Goal: Task Accomplishment & Management: Complete application form

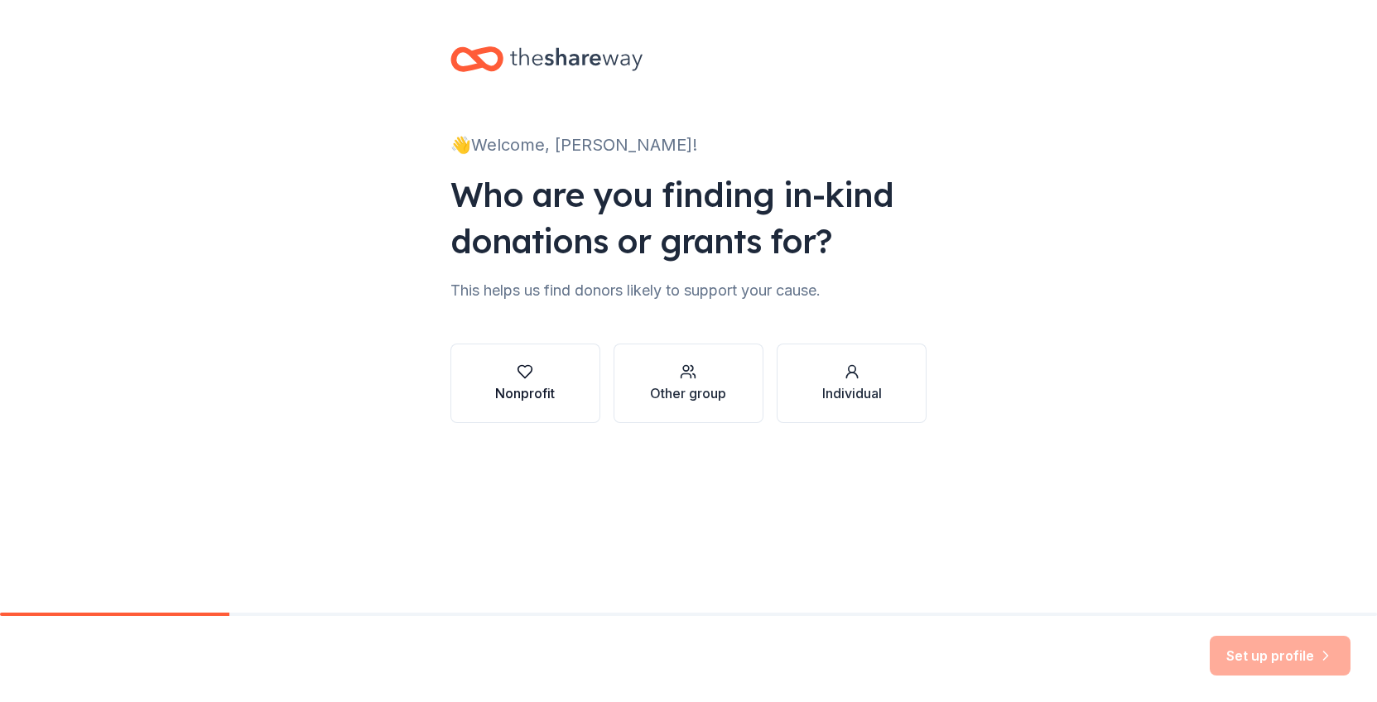
click at [534, 367] on div "button" at bounding box center [525, 372] width 60 height 17
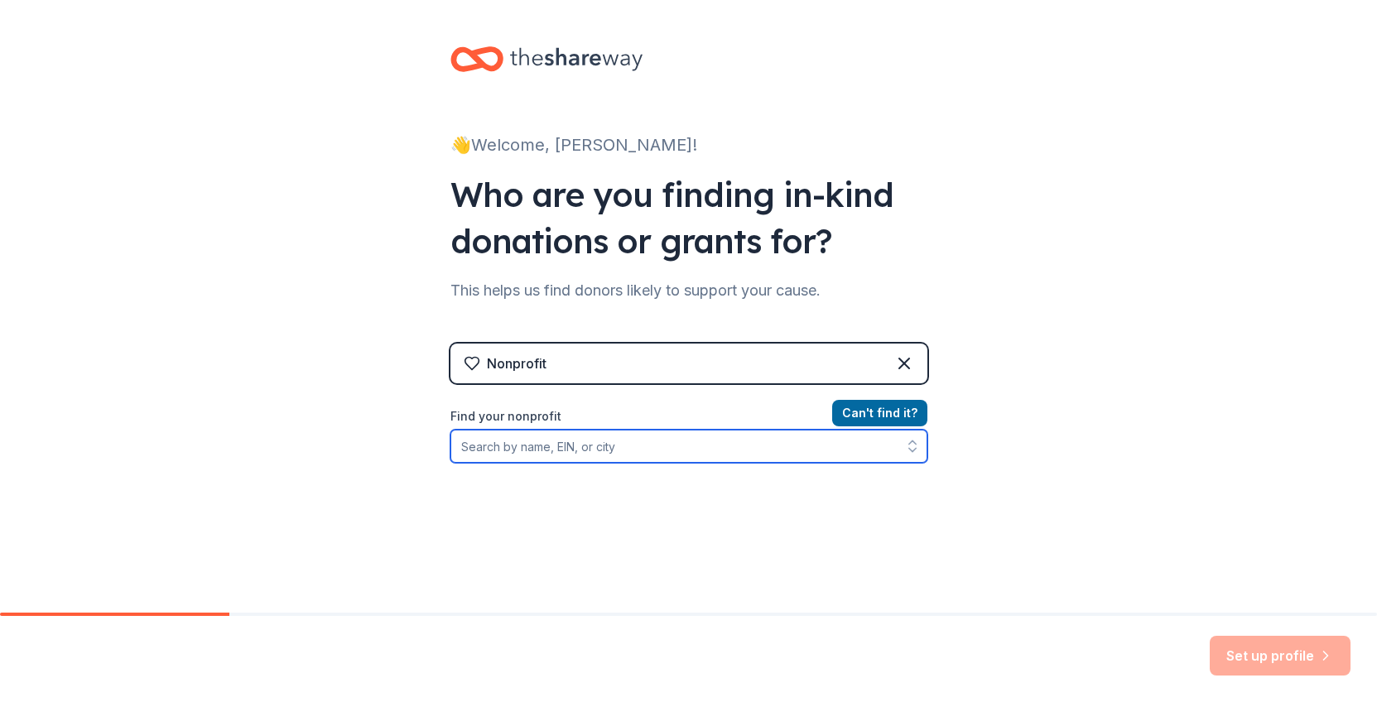
click at [543, 450] on input "Find your nonprofit" at bounding box center [688, 446] width 477 height 33
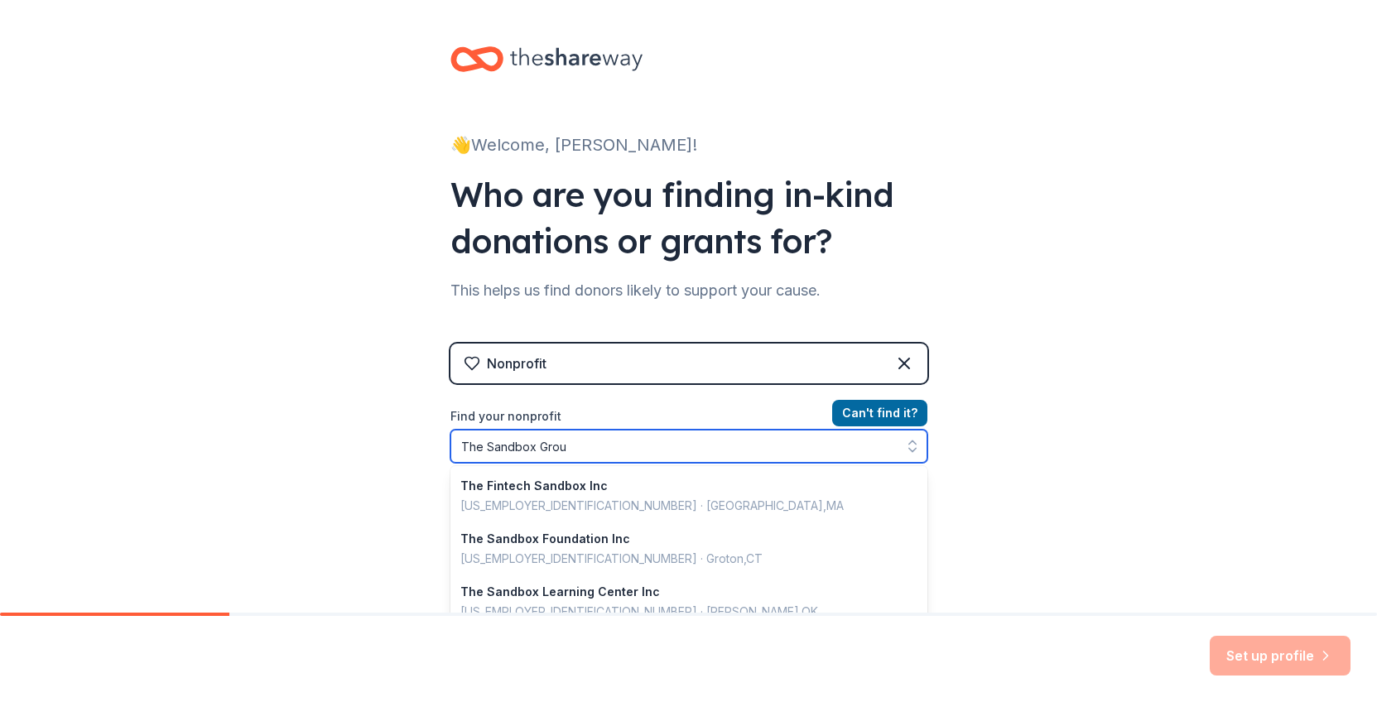
type input "The Sandbox Group"
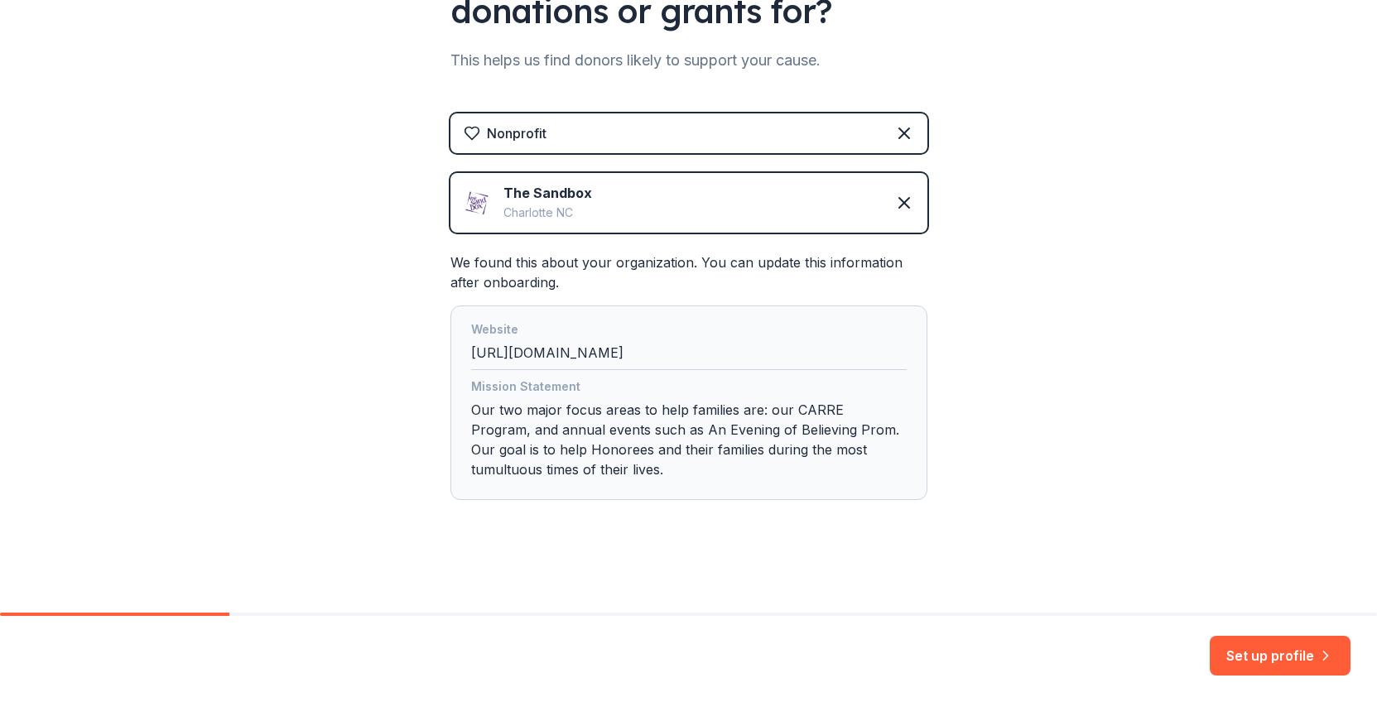
scroll to position [230, 0]
click at [642, 456] on div "Mission Statement Our two major focus areas to help families are: our CARRE Pro…" at bounding box center [689, 431] width 436 height 109
click at [1281, 665] on button "Set up profile" at bounding box center [1280, 656] width 141 height 40
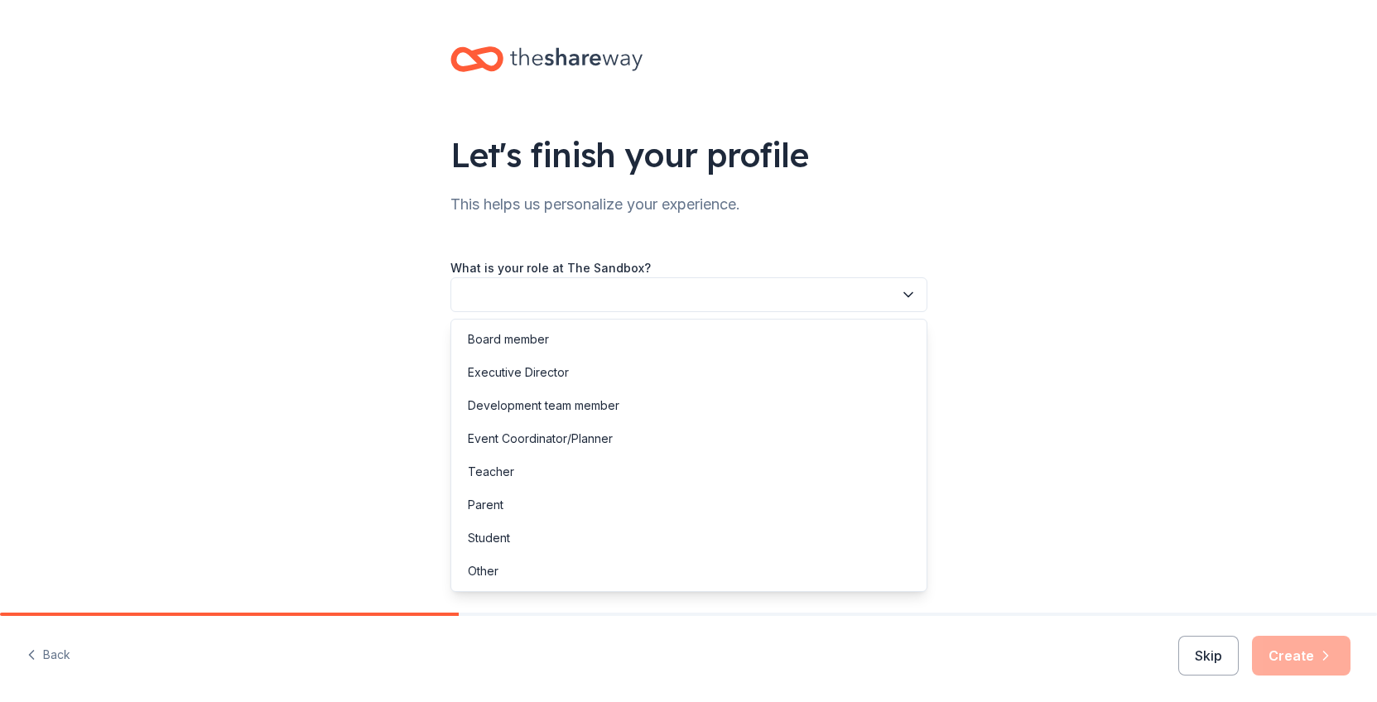
click at [811, 287] on button "button" at bounding box center [688, 294] width 477 height 35
click at [701, 385] on div "Executive Director" at bounding box center [689, 372] width 469 height 33
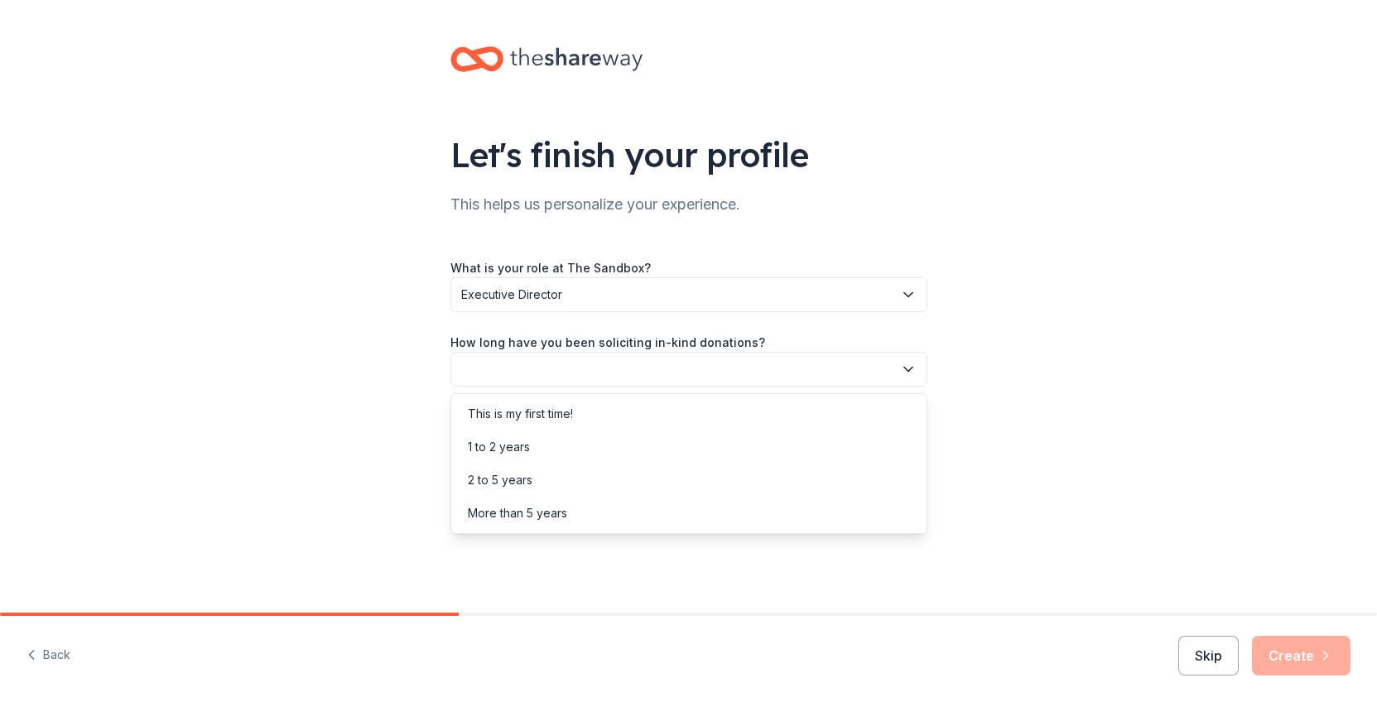
click at [701, 363] on button "button" at bounding box center [688, 369] width 477 height 35
click at [600, 518] on div "More than 5 years" at bounding box center [689, 513] width 469 height 33
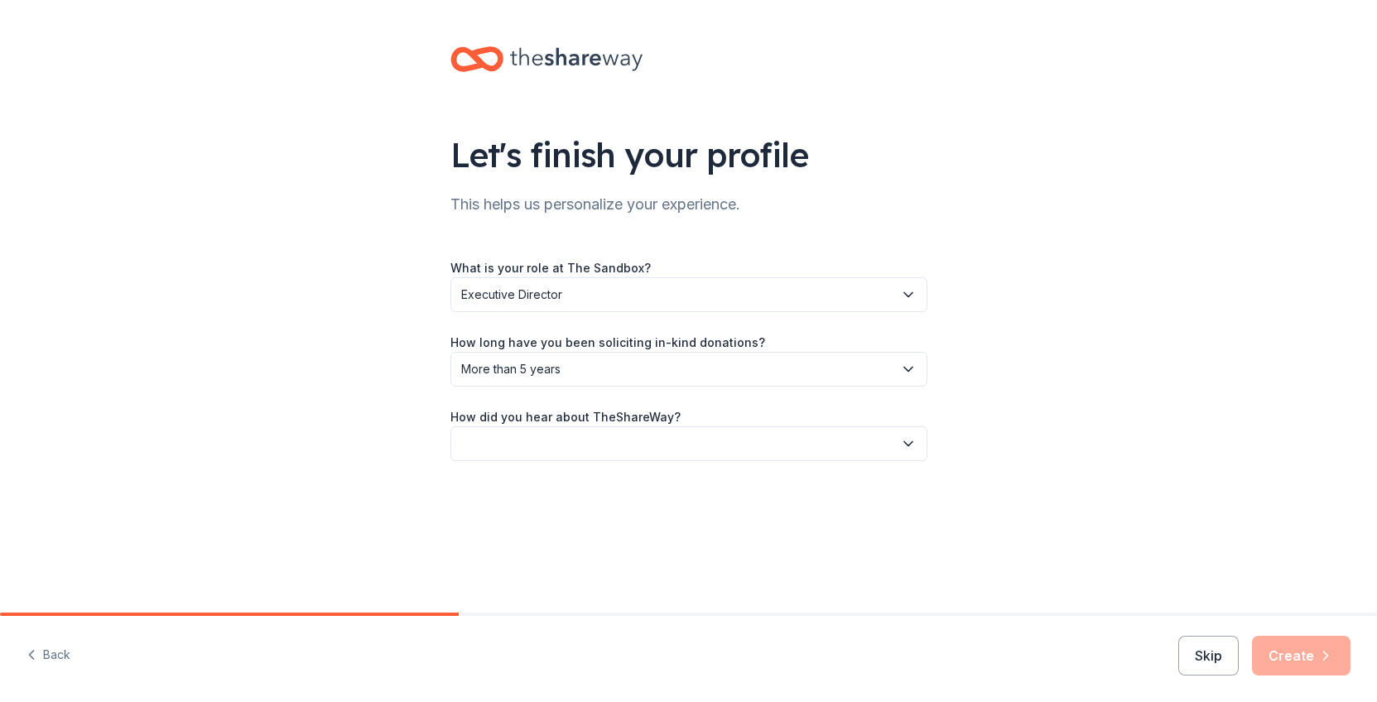
click at [617, 441] on button "button" at bounding box center [688, 443] width 477 height 35
click at [535, 552] on div "Social media" at bounding box center [503, 555] width 70 height 20
click at [1288, 662] on button "Create" at bounding box center [1301, 656] width 99 height 40
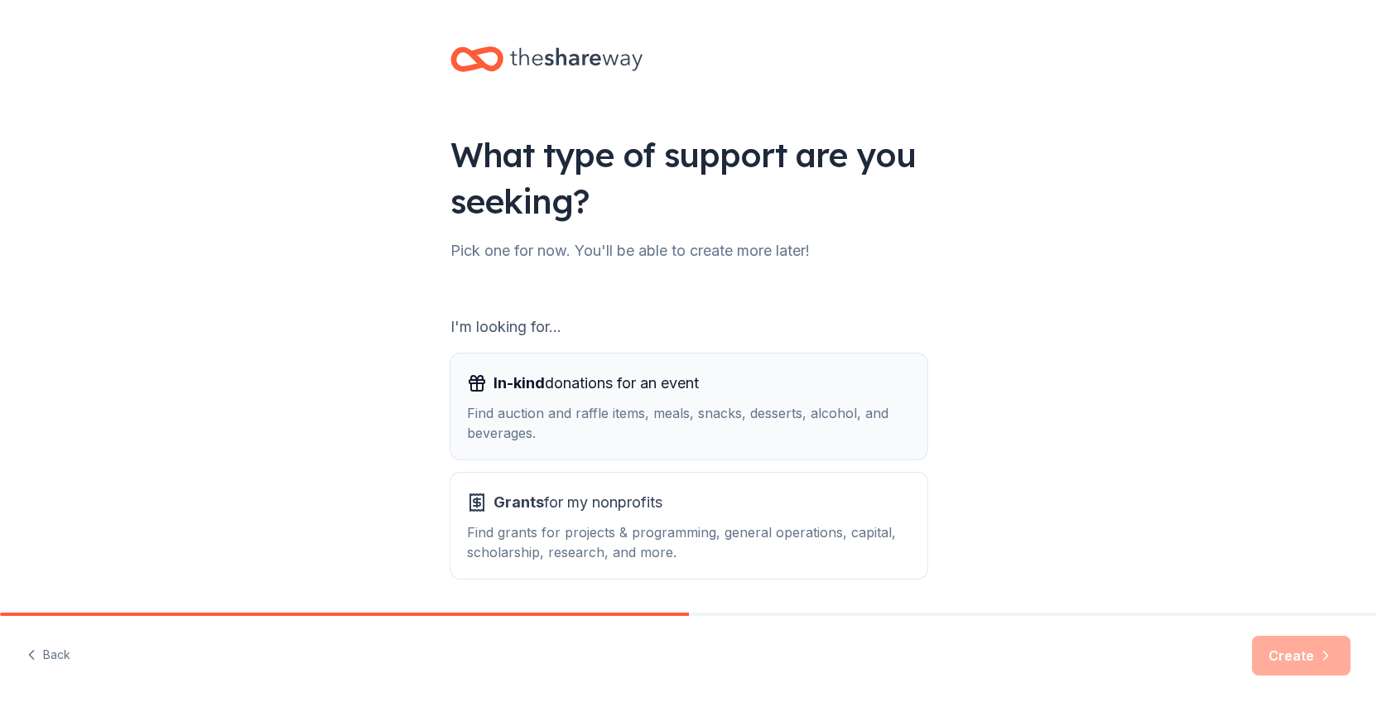
click at [739, 424] on div "Find auction and raffle items, meals, snacks, desserts, alcohol, and beverages." at bounding box center [689, 423] width 444 height 40
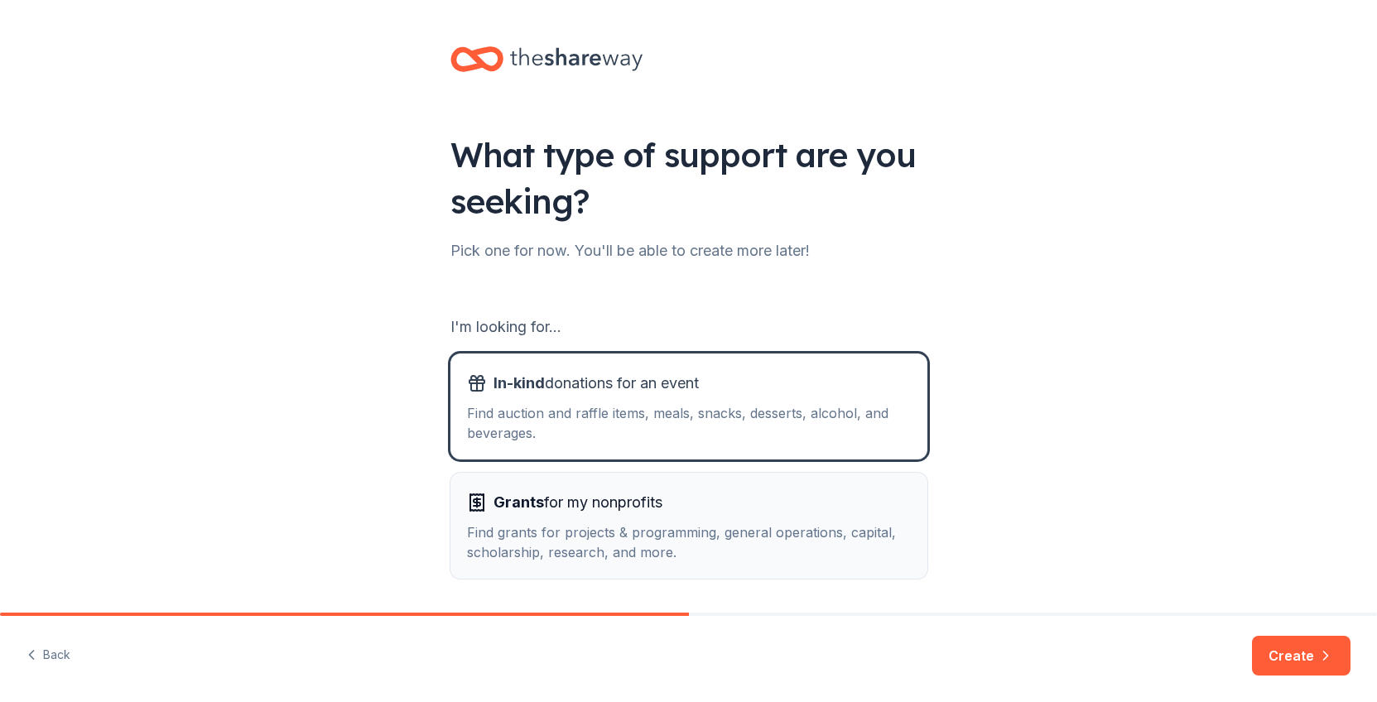
click at [701, 527] on div "Find grants for projects & programming, general operations, capital, scholarshi…" at bounding box center [689, 543] width 444 height 40
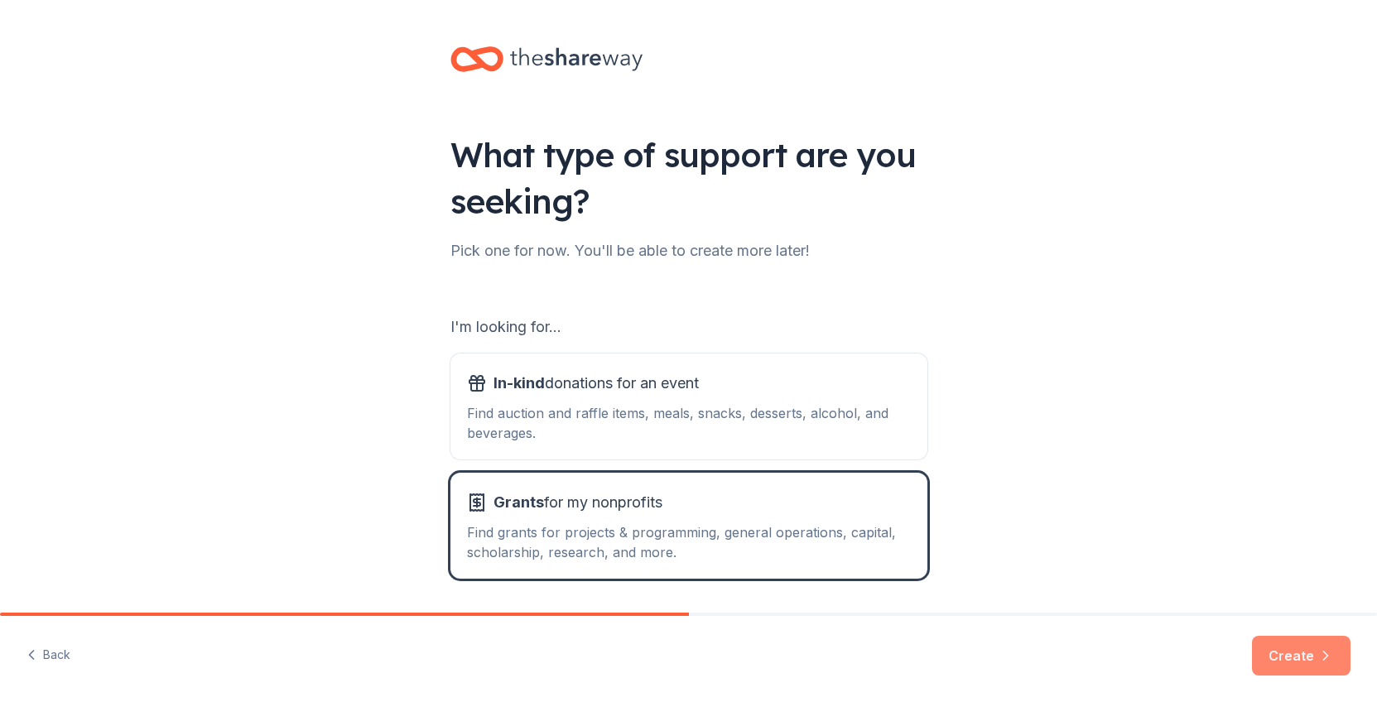
click at [1286, 653] on button "Create" at bounding box center [1301, 656] width 99 height 40
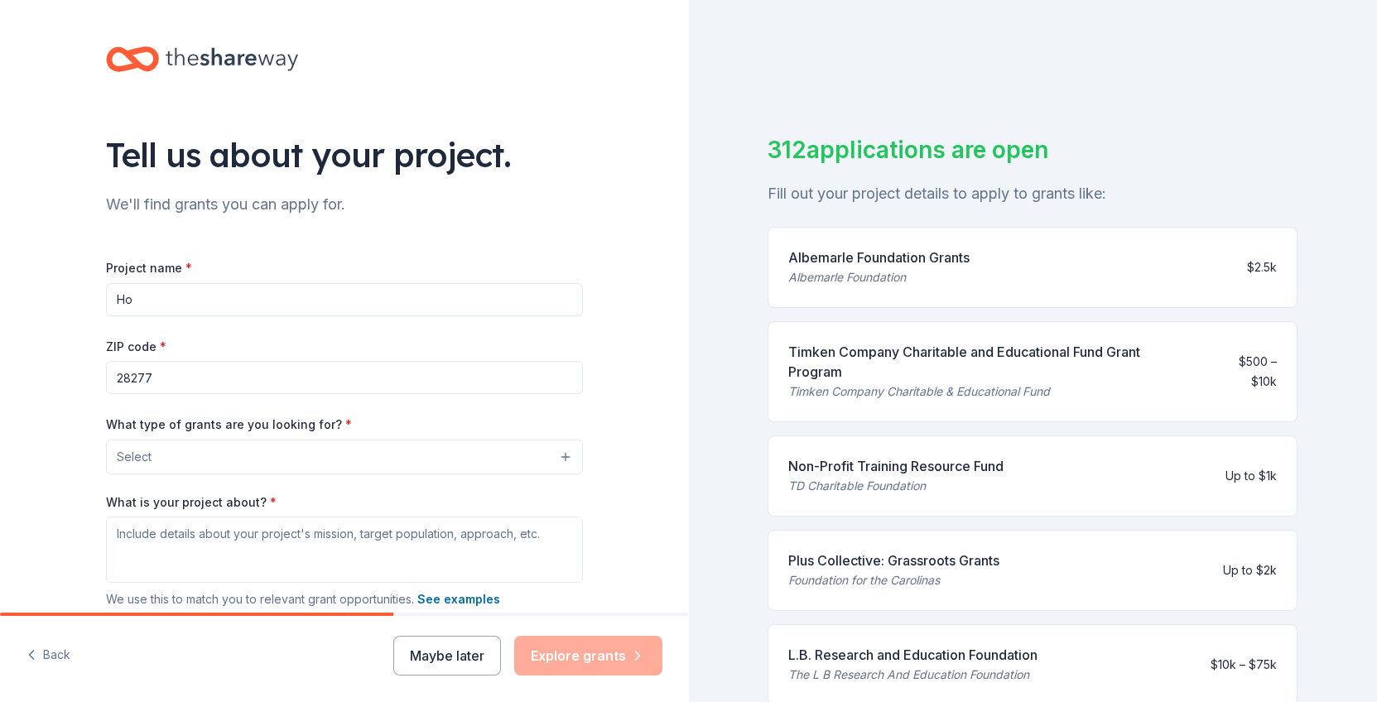
type input "H"
type input "HopeFULL Holidays"
click at [377, 458] on button "Select" at bounding box center [344, 457] width 477 height 35
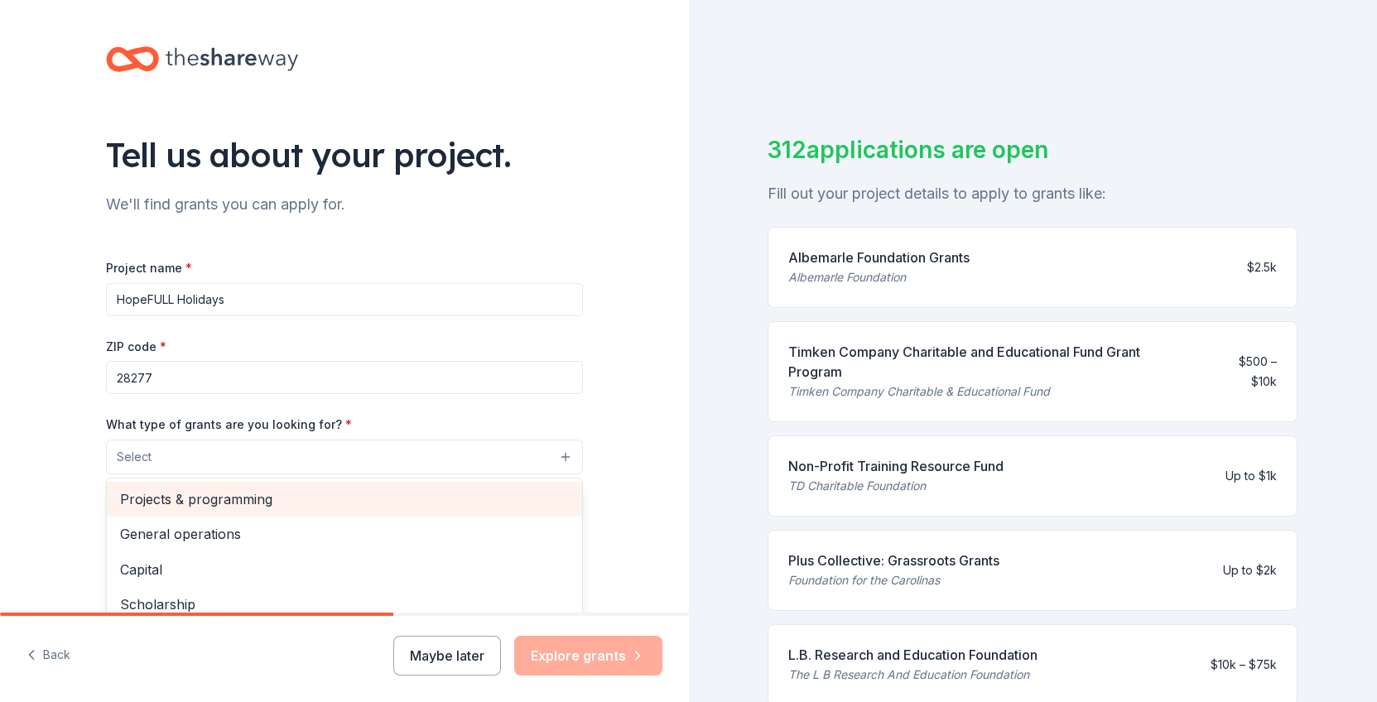
click at [358, 499] on span "Projects & programming" at bounding box center [344, 500] width 449 height 22
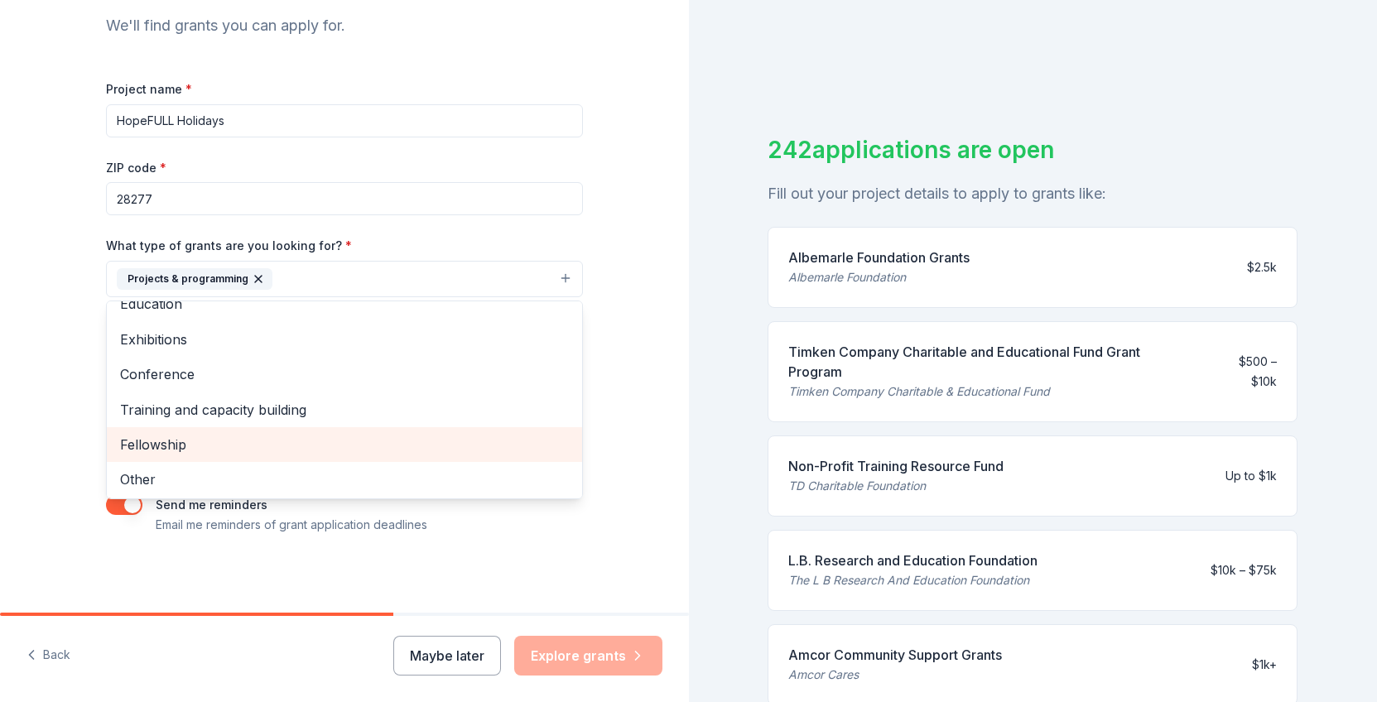
scroll to position [157, 0]
click at [609, 181] on div "Tell us about your project. We'll find grants you can apply for. Project name *…" at bounding box center [344, 217] width 530 height 793
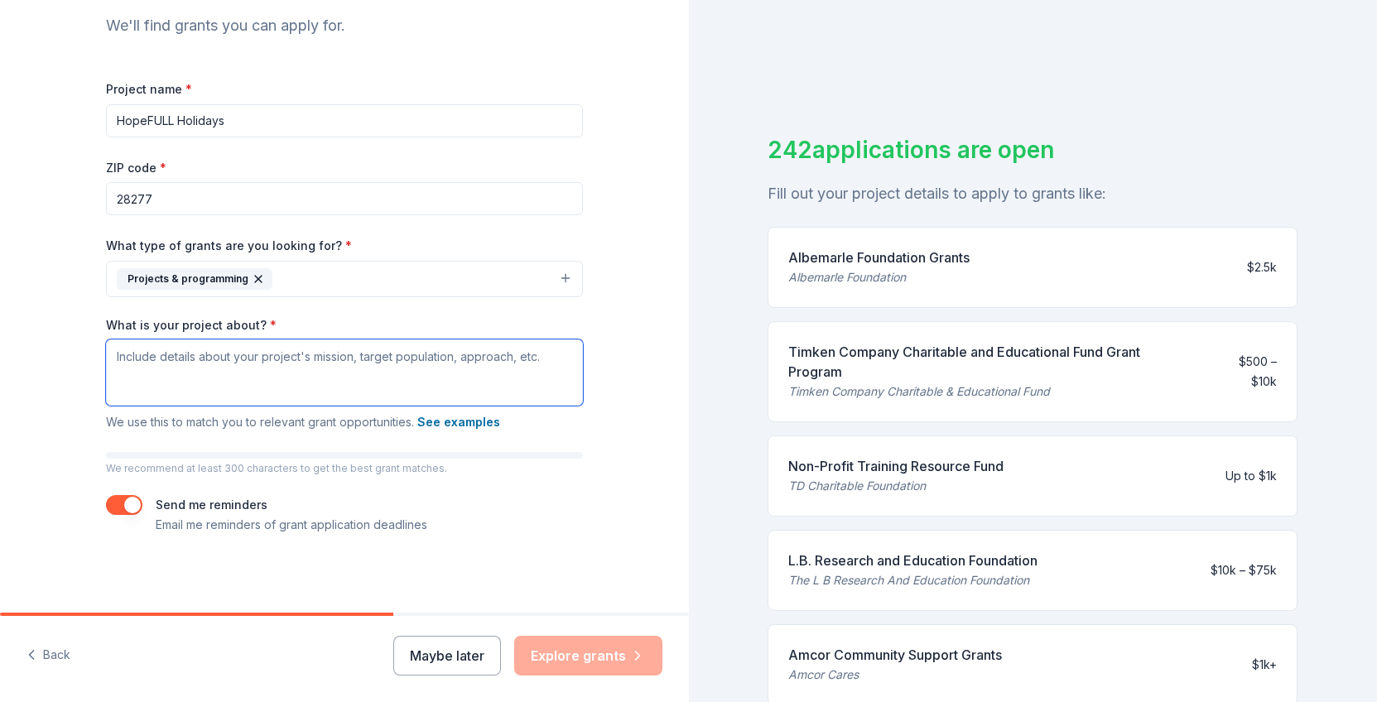
click at [504, 352] on textarea "What is your project about? *" at bounding box center [344, 373] width 477 height 66
